Goal: Navigation & Orientation: Find specific page/section

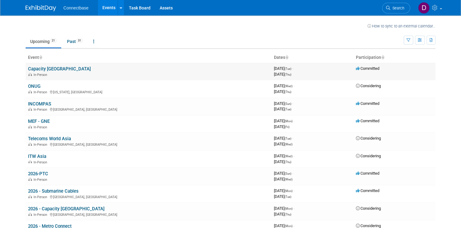
click at [49, 66] on link "Capacity [GEOGRAPHIC_DATA]" at bounding box center [59, 68] width 63 height 5
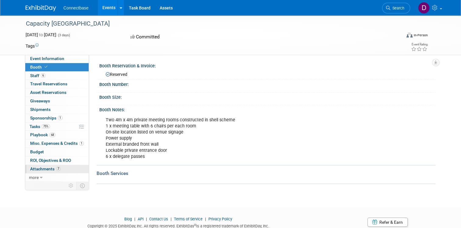
click at [40, 169] on span "Attachments 7" at bounding box center [45, 168] width 30 height 5
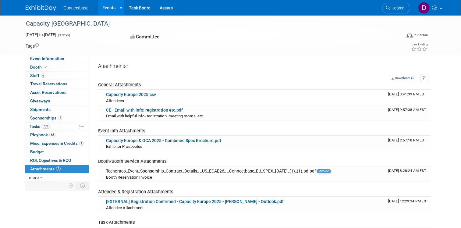
click at [106, 5] on link "Events" at bounding box center [109, 7] width 22 height 15
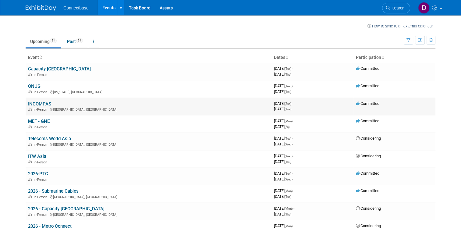
click at [39, 101] on link "INCOMPAS" at bounding box center [39, 103] width 23 height 5
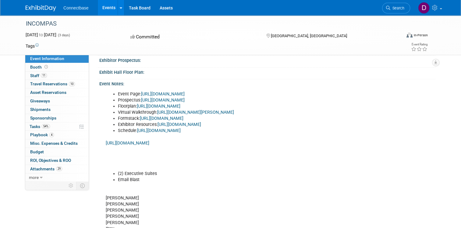
scroll to position [152, 0]
